Goal: Navigation & Orientation: Find specific page/section

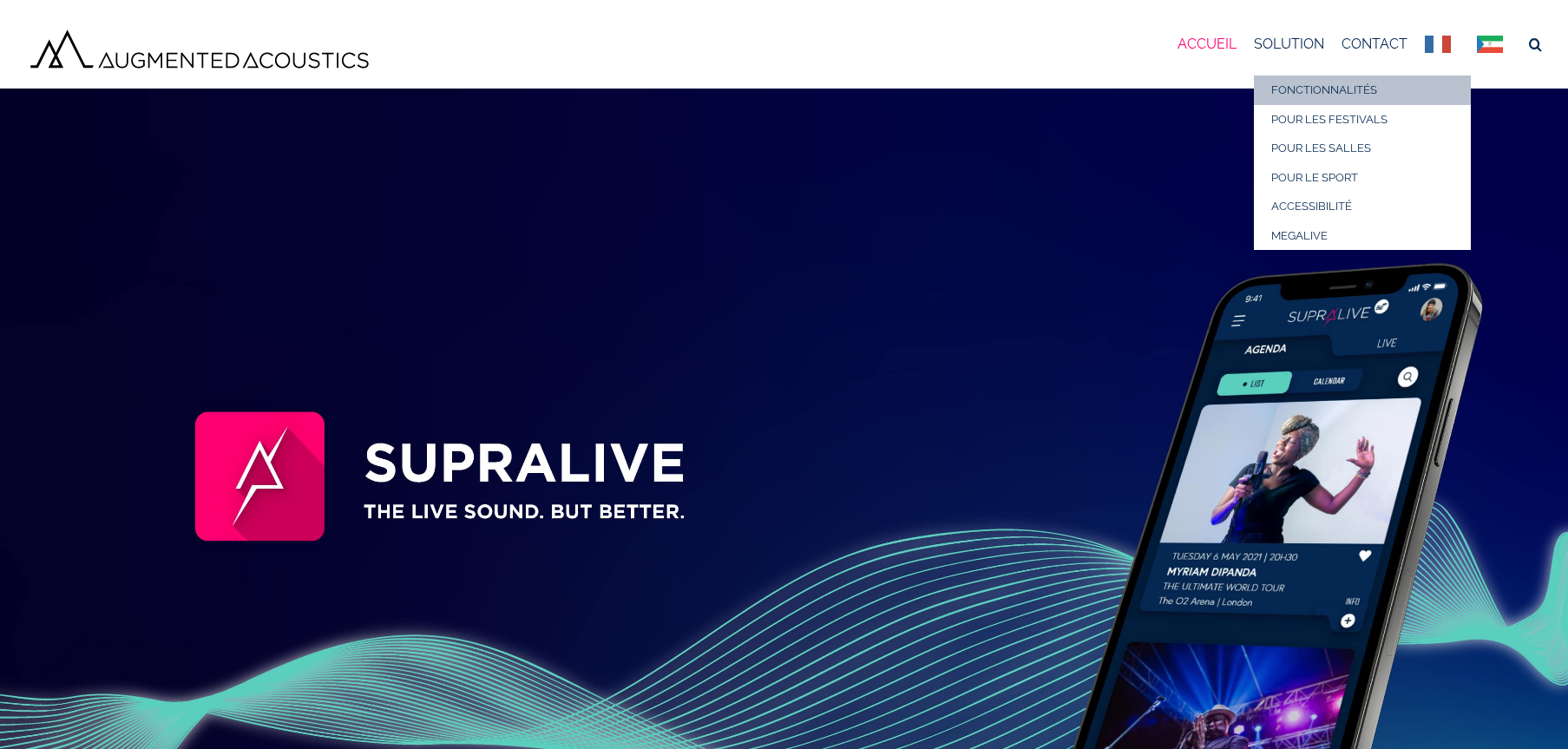
click at [1296, 88] on span "FONCTIONNALITÉS" at bounding box center [1323, 90] width 106 height 13
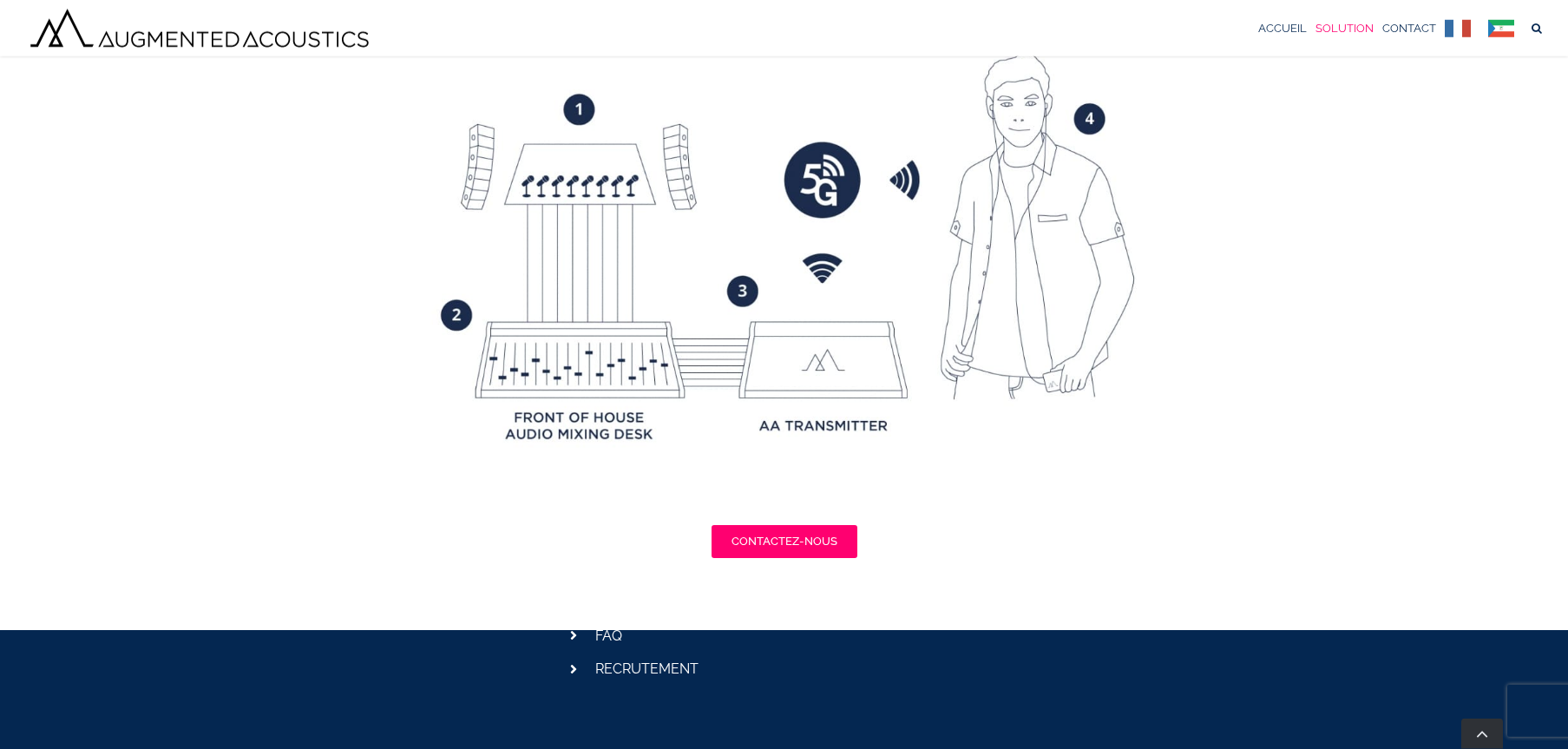
scroll to position [3973, 0]
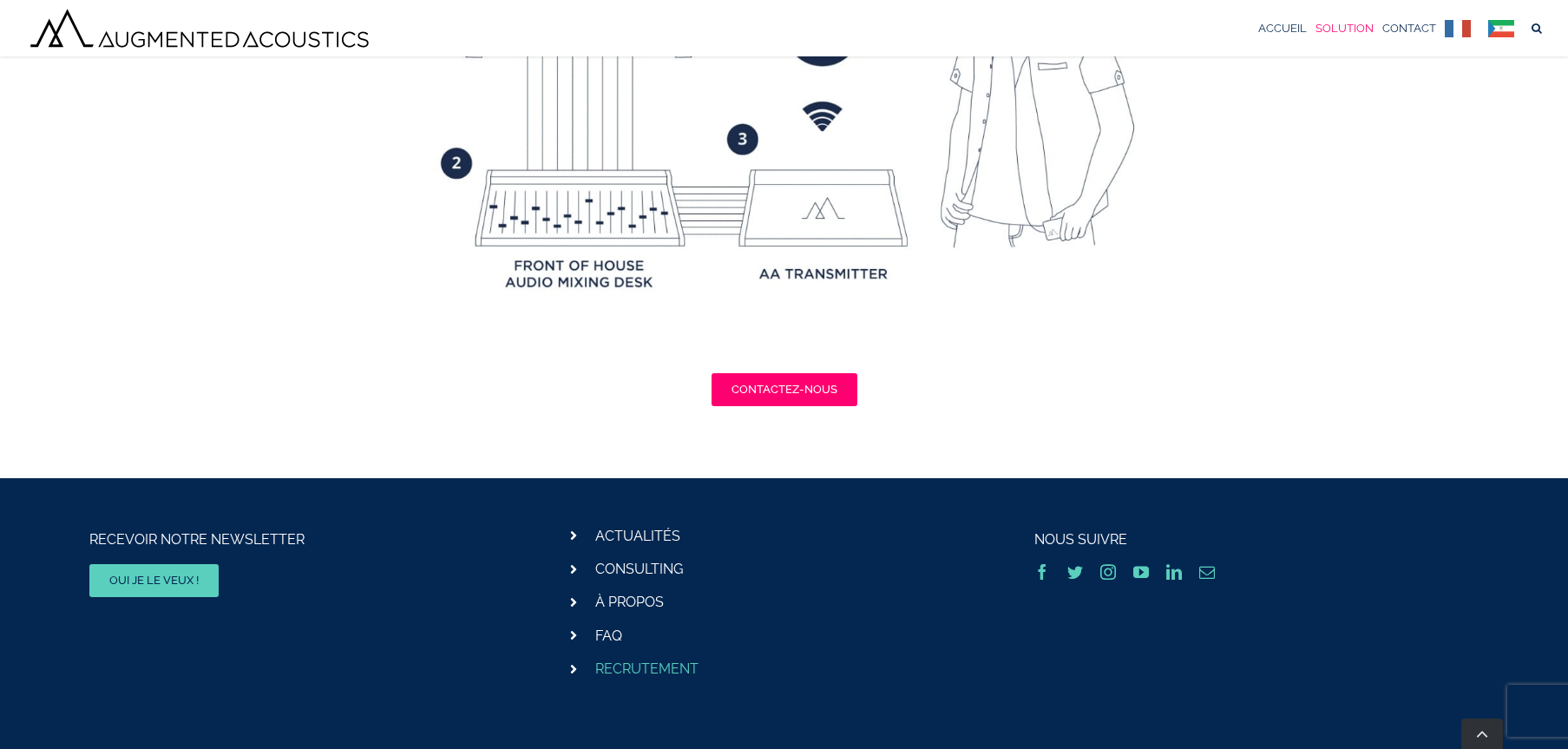
click at [623, 666] on link "RECRUTEMENT" at bounding box center [647, 668] width 103 height 17
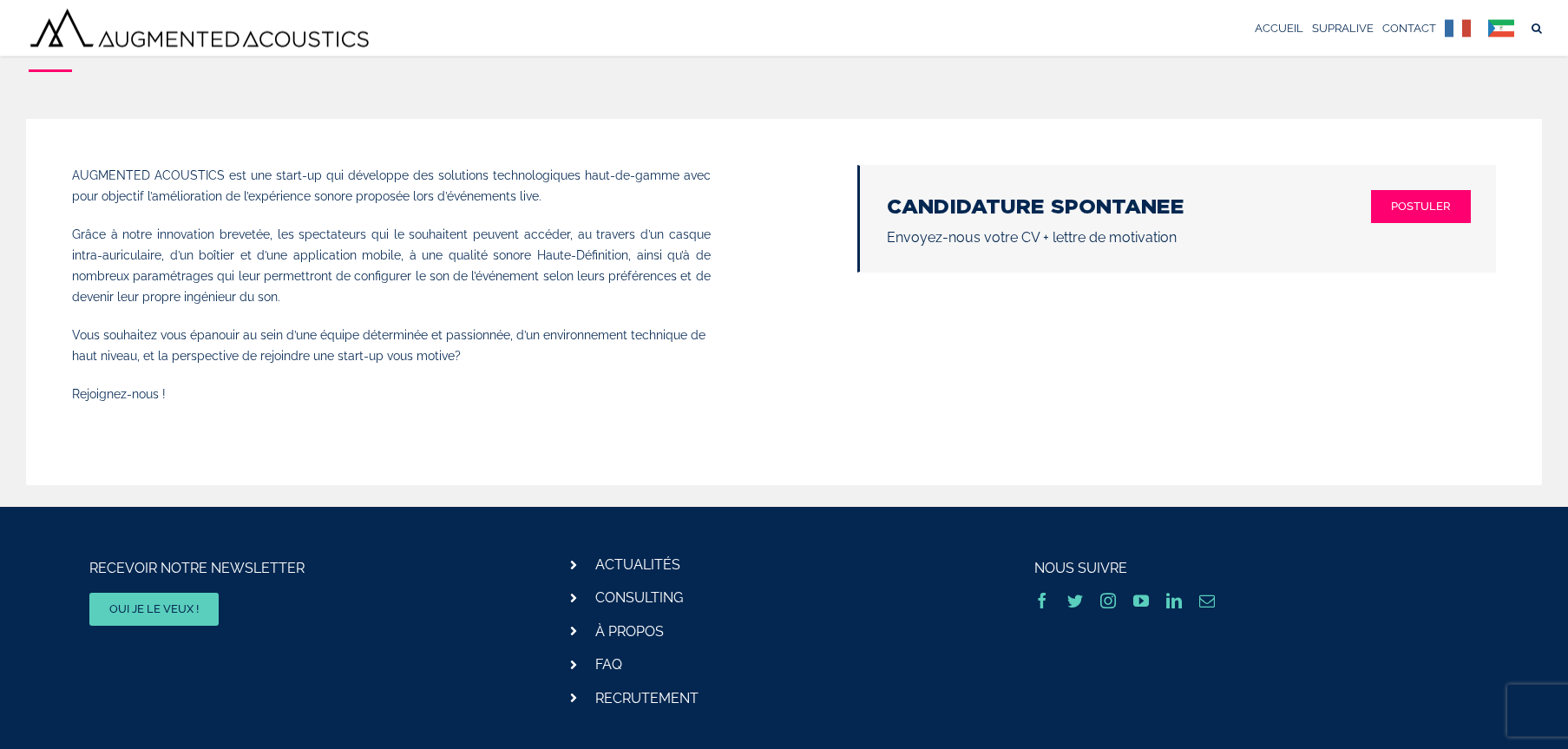
scroll to position [126, 0]
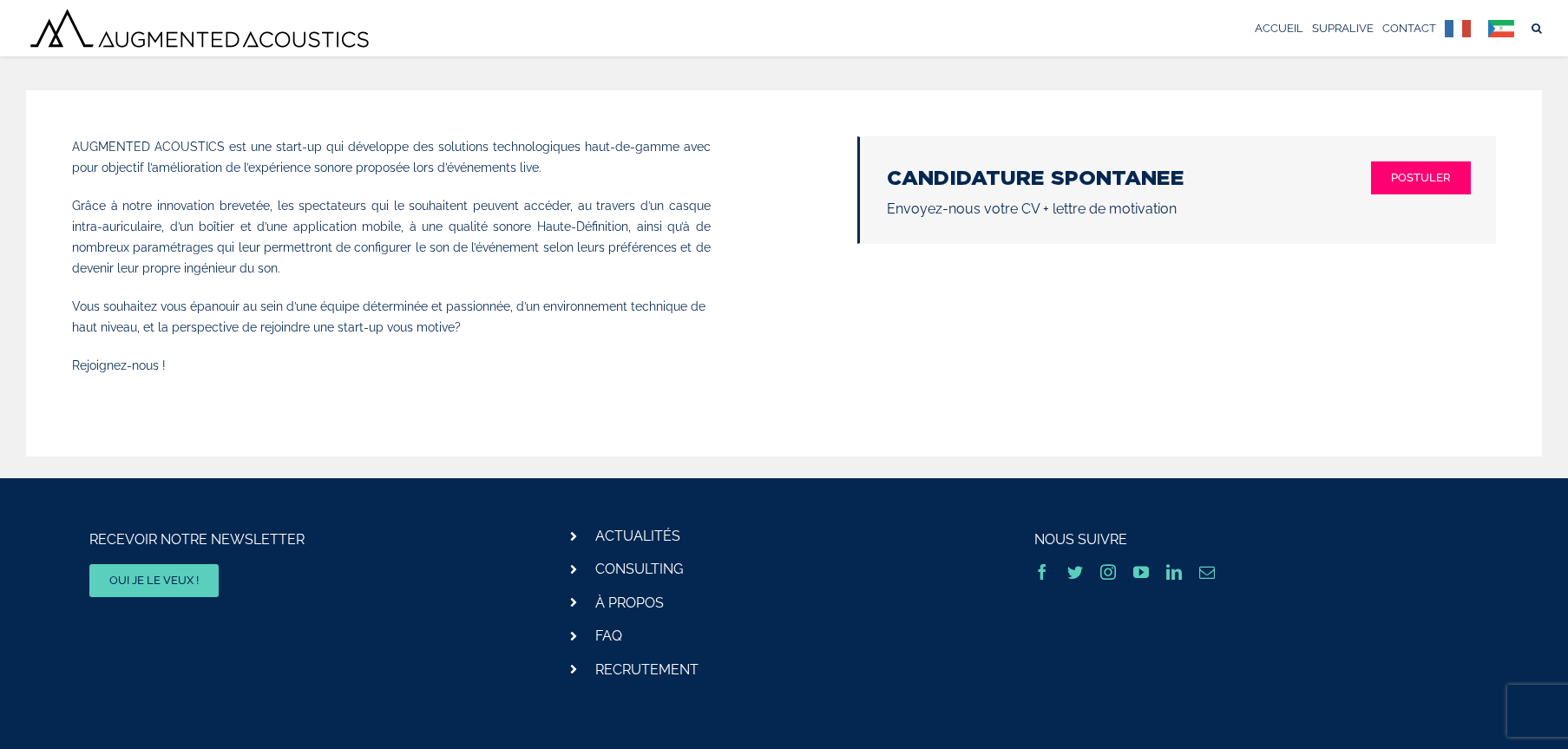
drag, startPoint x: 573, startPoint y: 567, endPoint x: 582, endPoint y: 575, distance: 12.0
click at [572, 571] on icon at bounding box center [574, 569] width 7 height 14
click at [620, 571] on link "CONSULTING" at bounding box center [639, 568] width 88 height 17
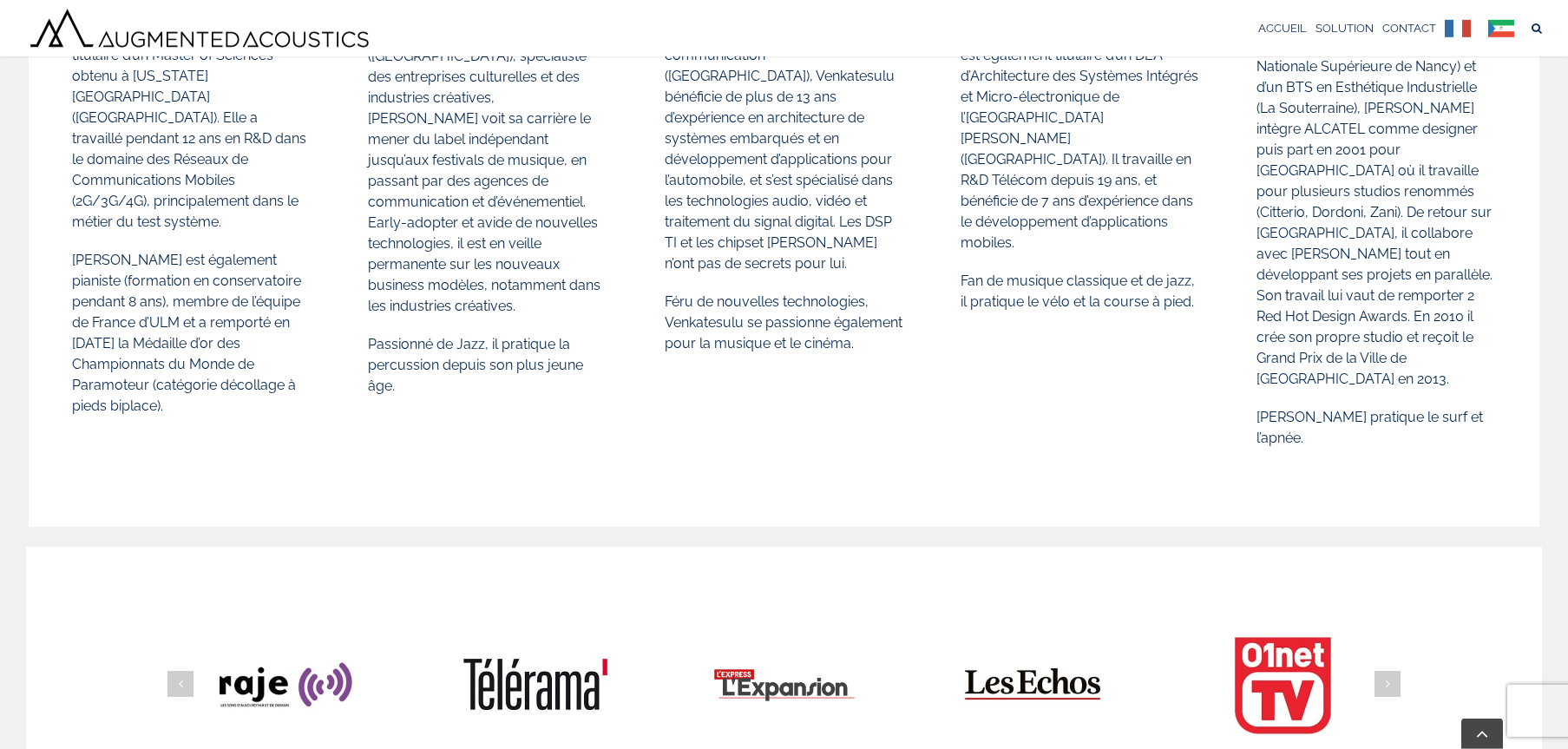
scroll to position [1206, 0]
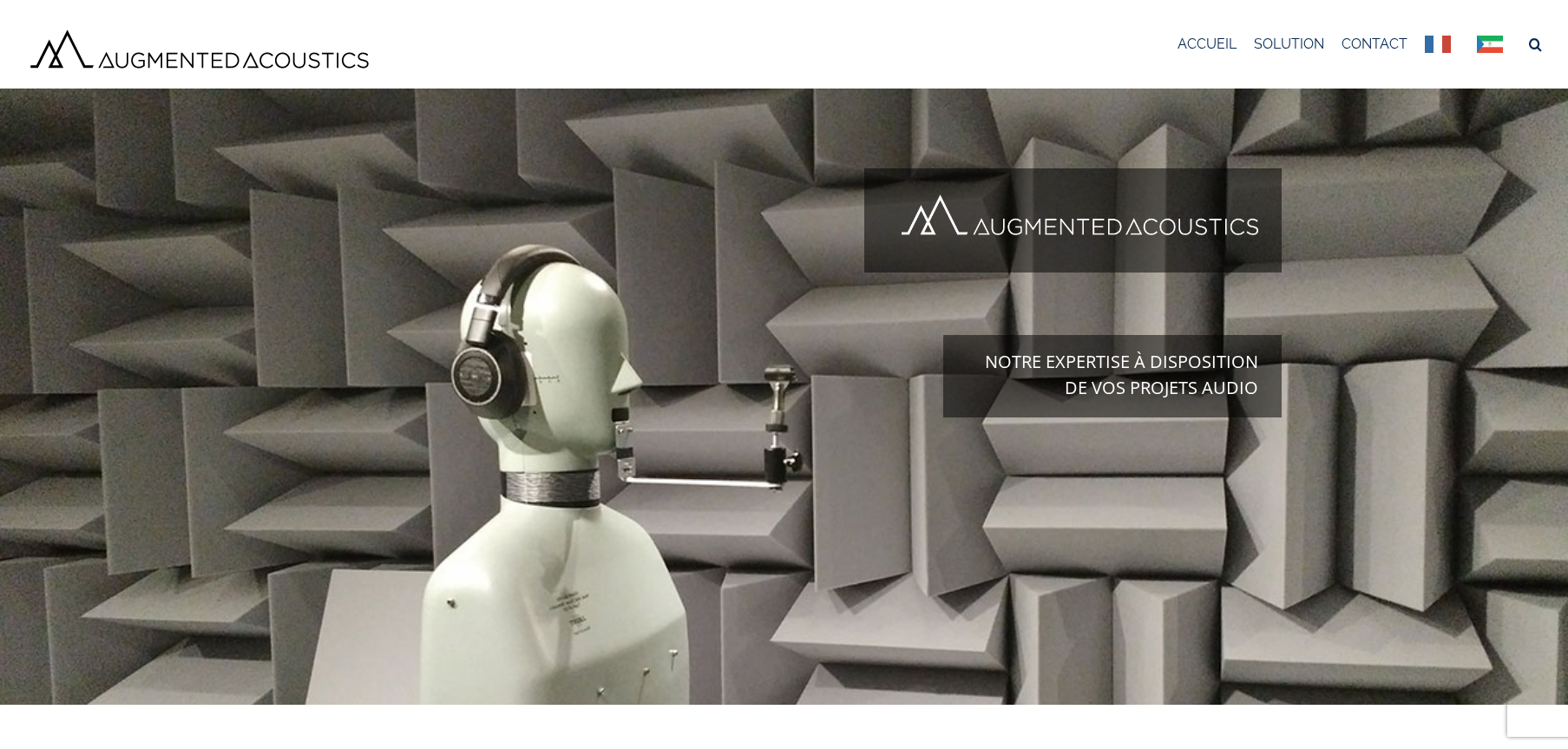
click at [1495, 44] on link "Menu principal" at bounding box center [1494, 44] width 35 height 62
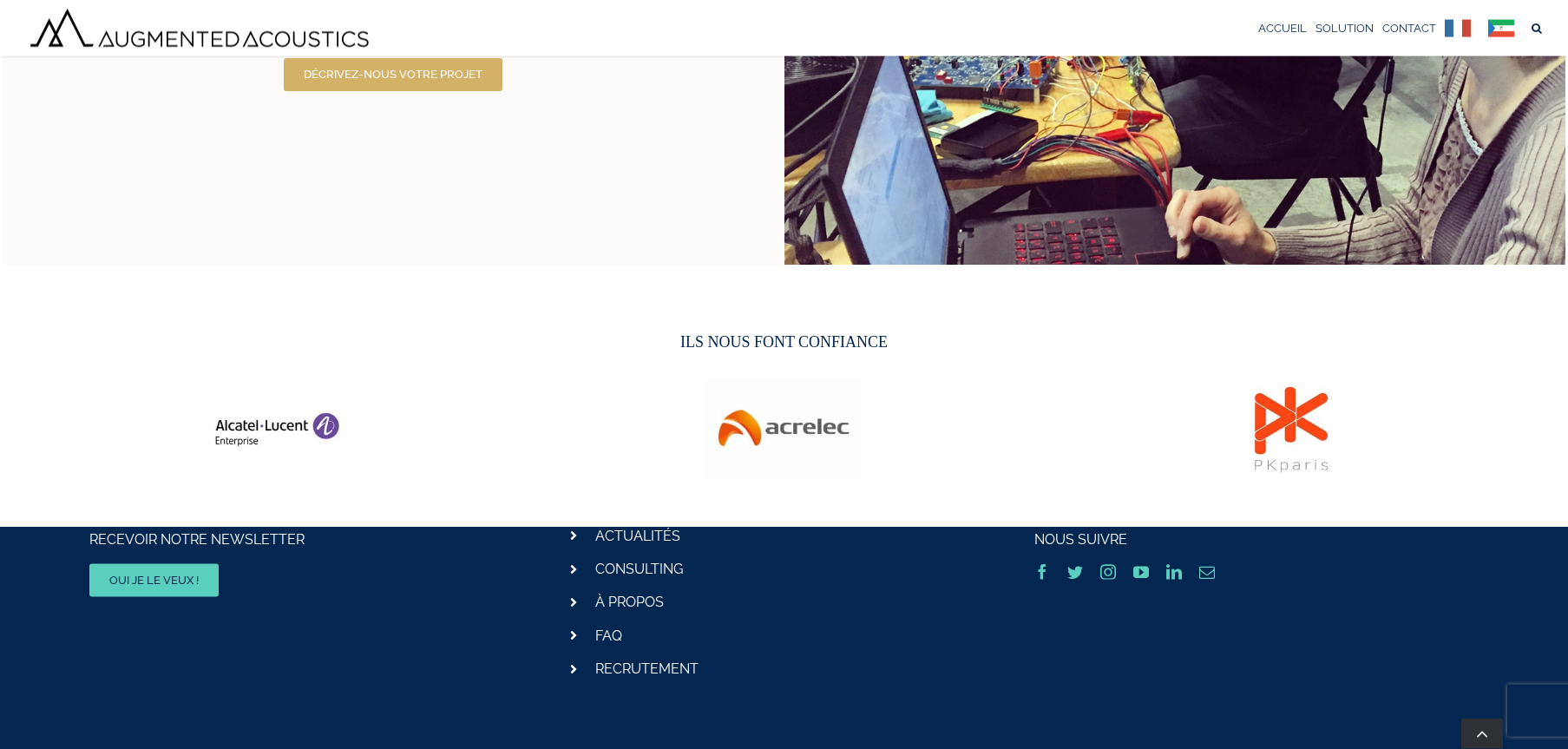
scroll to position [2181, 0]
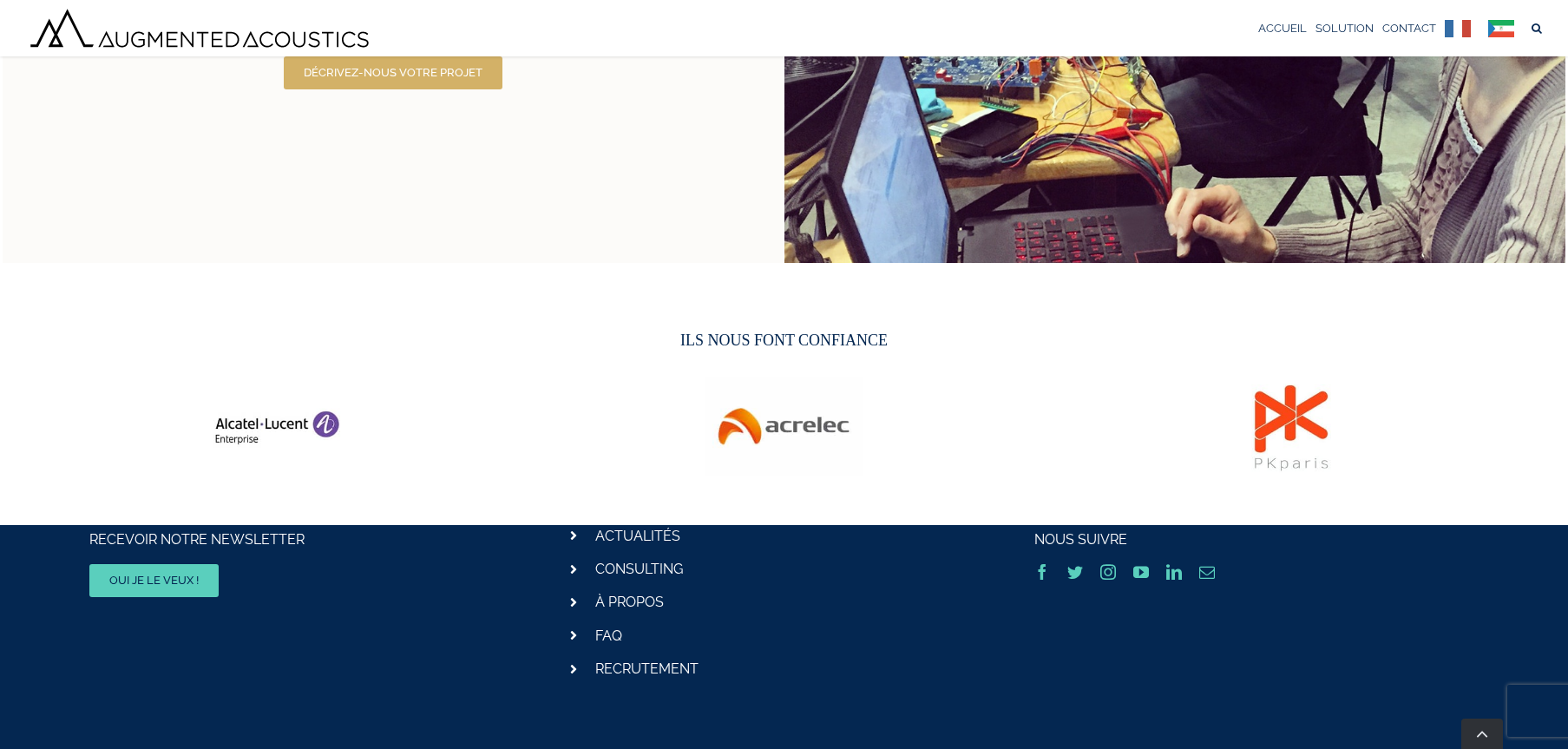
click at [571, 634] on icon at bounding box center [574, 635] width 7 height 14
click at [603, 634] on link "FAQ" at bounding box center [608, 635] width 27 height 17
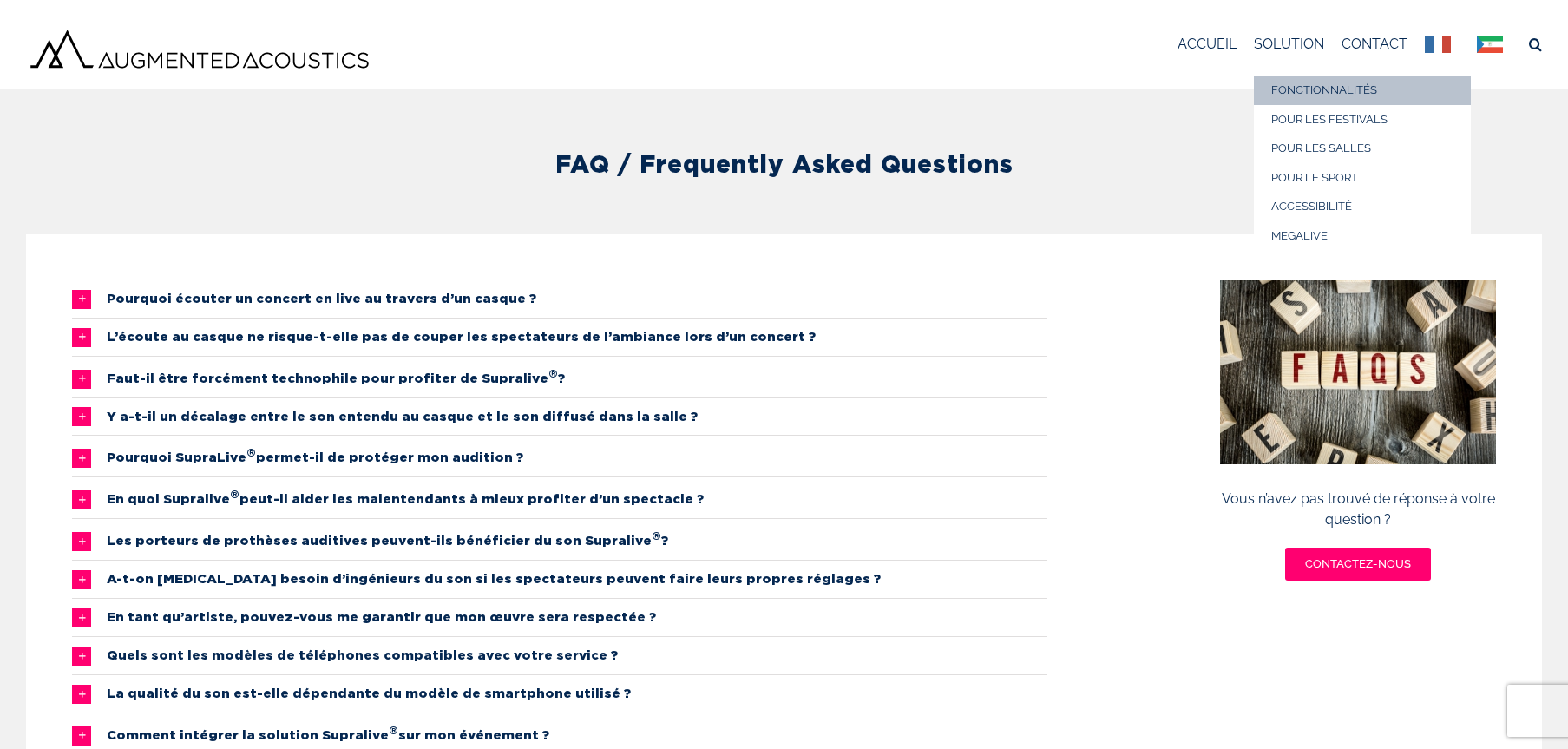
click at [1293, 88] on span "FONCTIONNALITÉS" at bounding box center [1323, 90] width 106 height 13
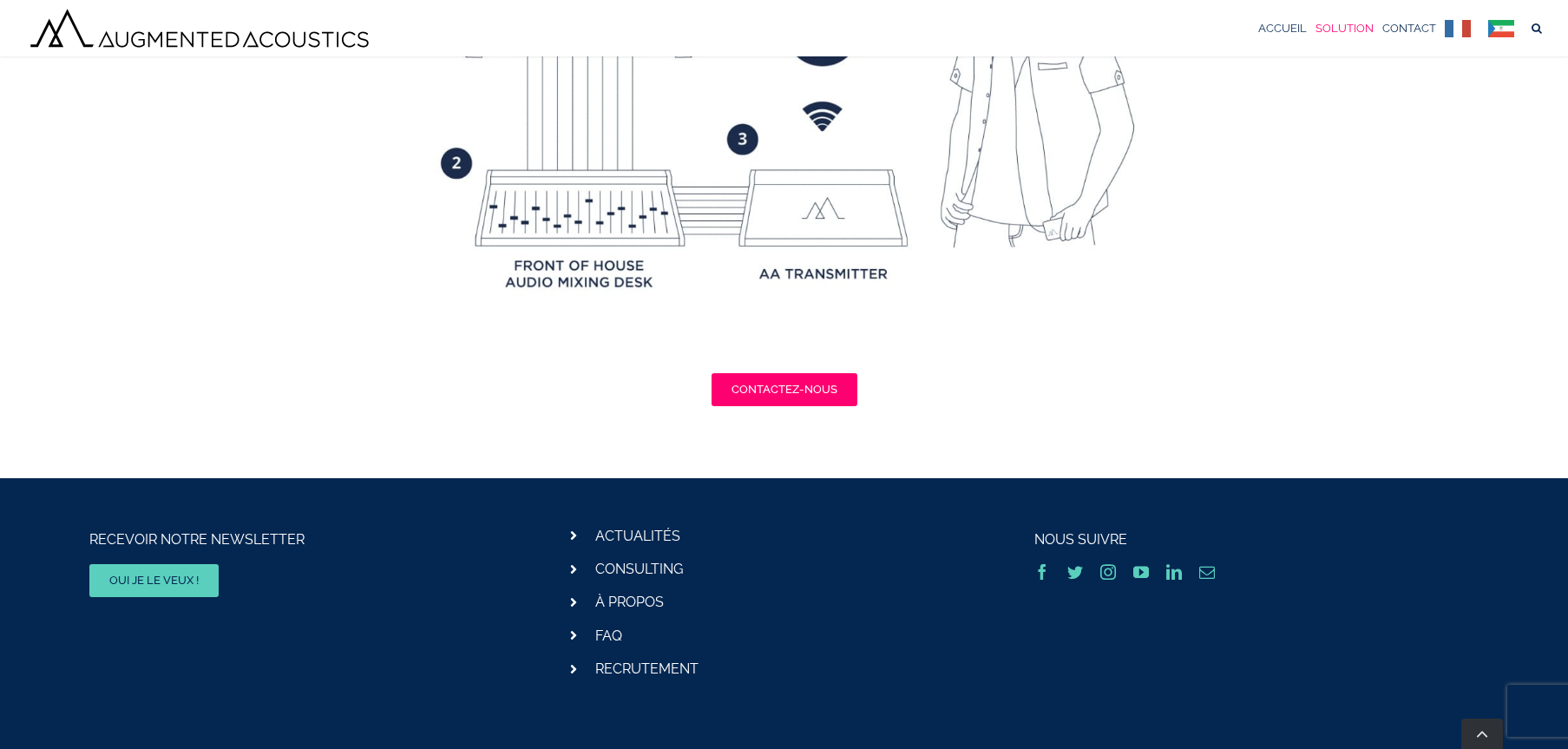
scroll to position [3973, 0]
click at [575, 535] on icon at bounding box center [574, 536] width 7 height 14
click at [623, 536] on link "ACTUALITÉS" at bounding box center [638, 536] width 85 height 17
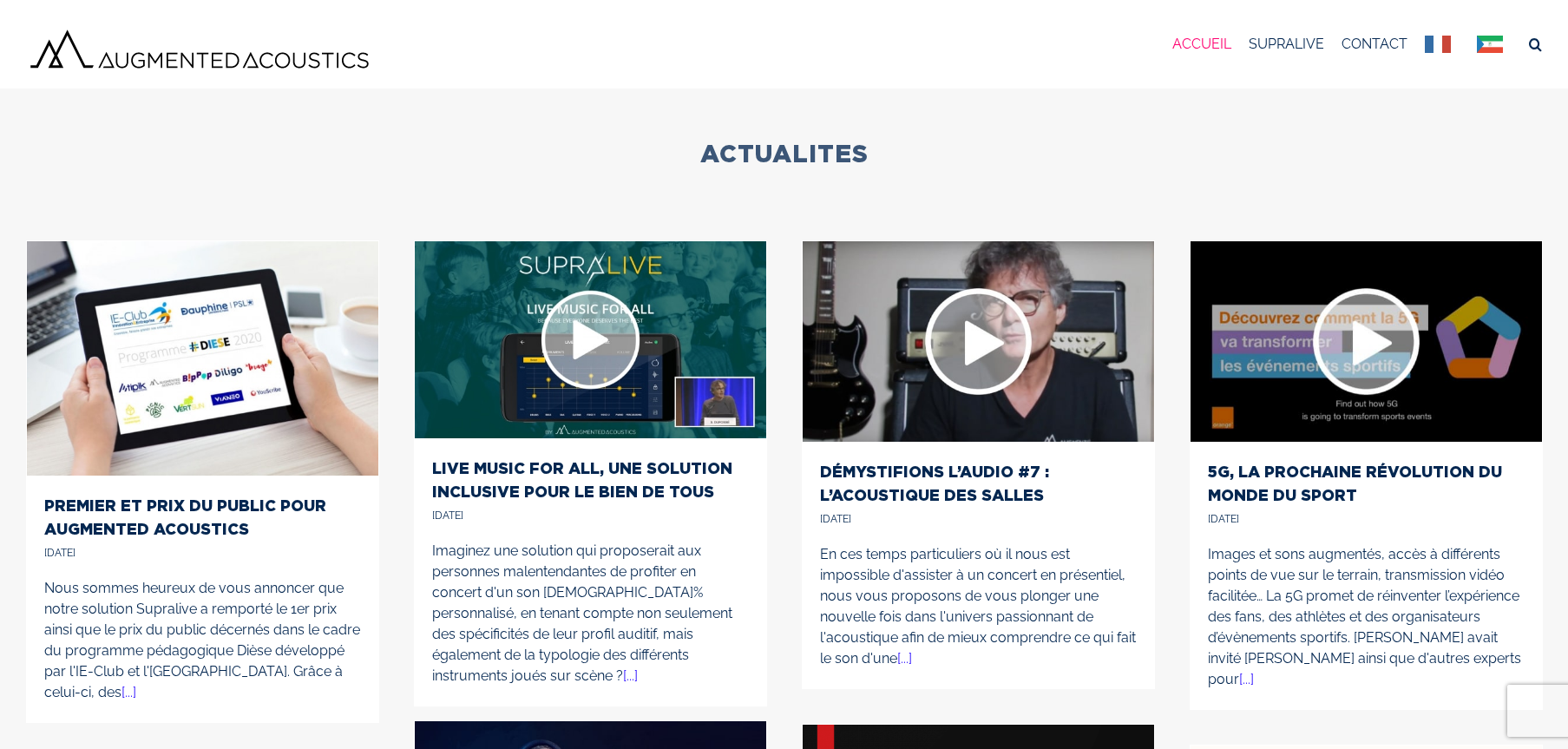
click at [1200, 45] on span "ACCUEIL" at bounding box center [1202, 44] width 59 height 14
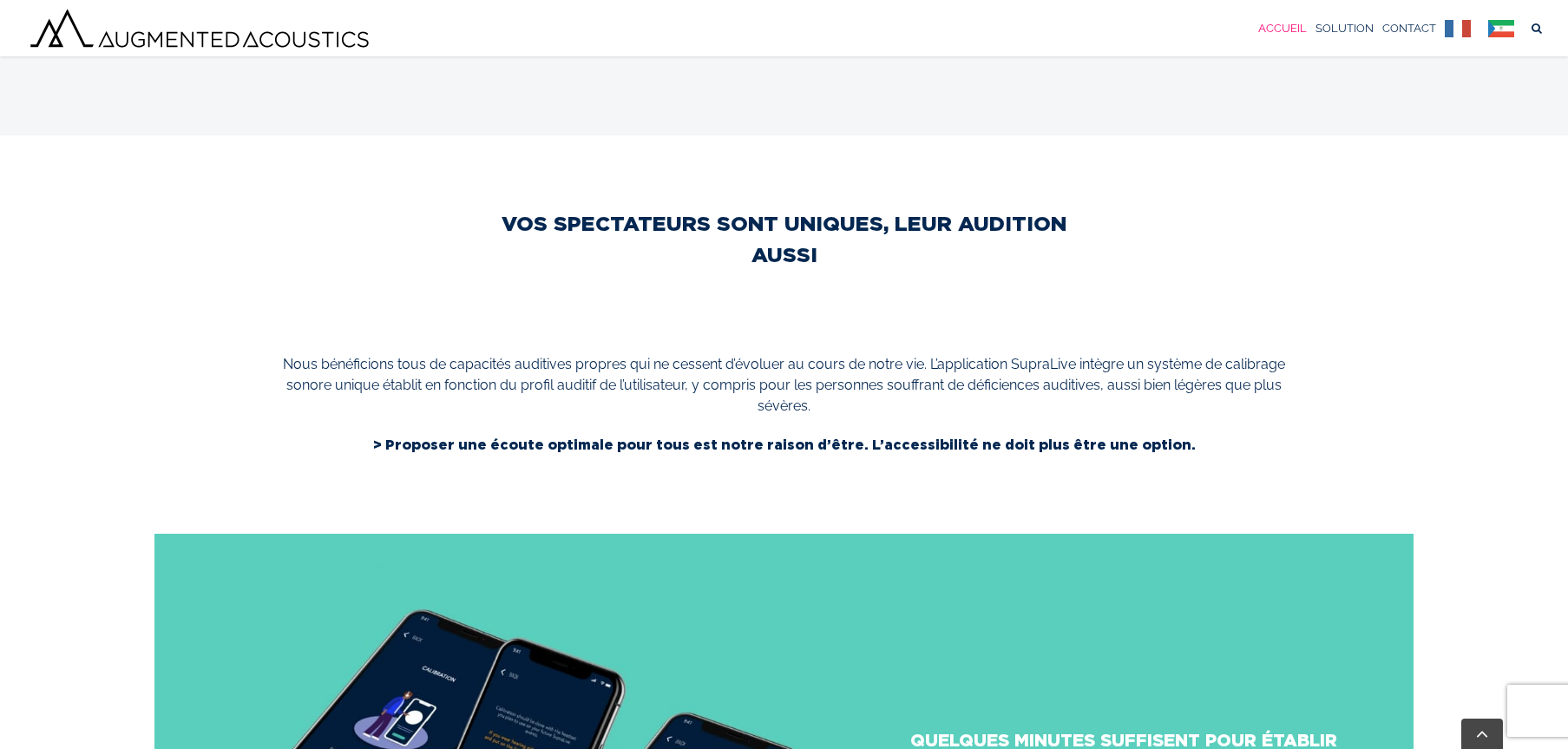
scroll to position [2528, 0]
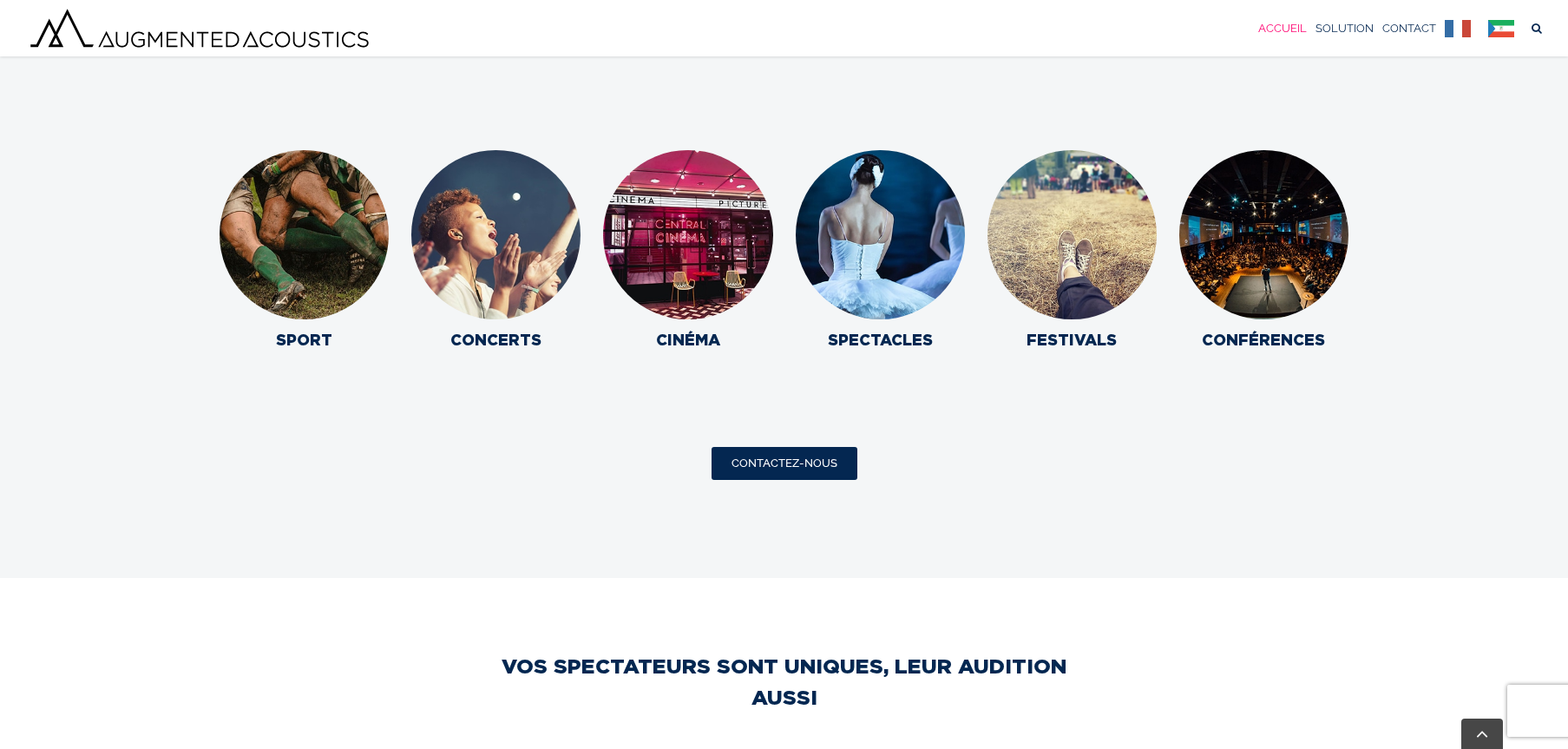
click at [821, 464] on span "CONTACTEZ-NOUS" at bounding box center [784, 463] width 106 height 14
